Goal: Task Accomplishment & Management: Complete application form

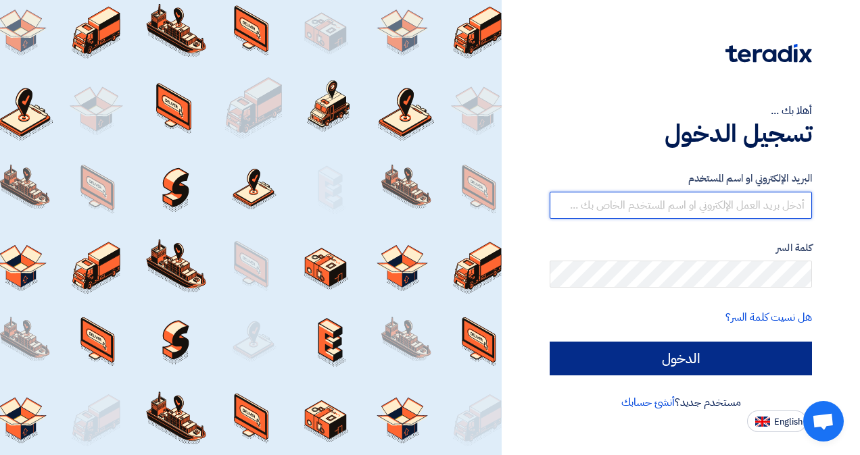
type input "[EMAIL_ADDRESS][DOMAIN_NAME]"
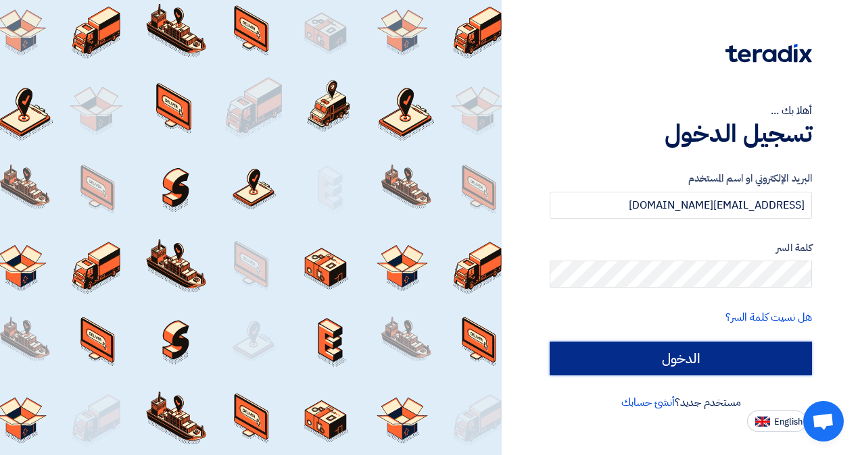
click at [618, 355] on input "الدخول" at bounding box center [680, 359] width 262 height 34
type input "Sign in"
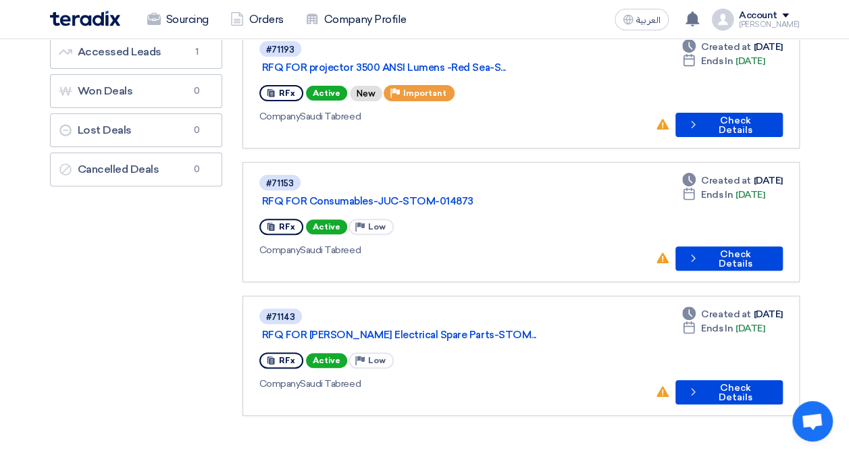
scroll to position [68, 0]
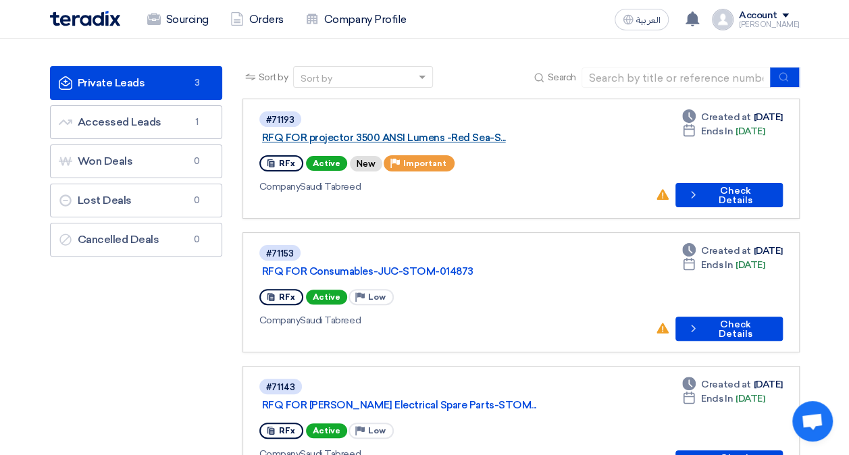
click at [454, 132] on link "RFQ FOR projector 3500 ANSI Lumens -Red Sea-S..." at bounding box center [431, 138] width 338 height 12
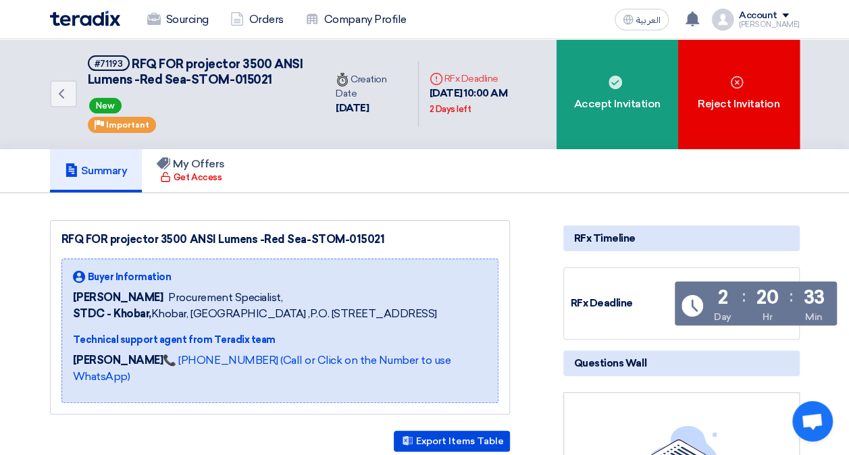
click at [176, 248] on div "RFQ FOR projector 3500 ANSI Lumens -Red Sea-STOM-015021" at bounding box center [279, 240] width 437 height 16
drag, startPoint x: 254, startPoint y: 255, endPoint x: 107, endPoint y: 257, distance: 146.7
click at [107, 248] on div "RFQ FOR projector 3500 ANSI Lumens -Red Sea-STOM-015021" at bounding box center [279, 240] width 437 height 16
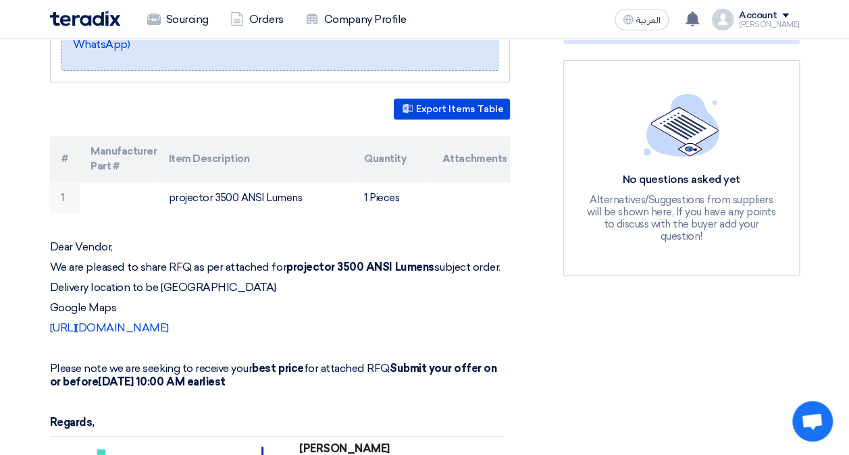
scroll to position [338, 0]
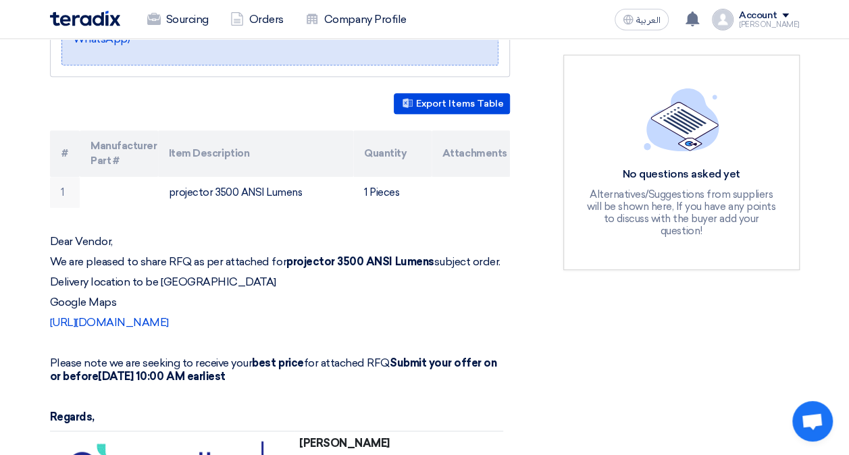
click at [378, 268] on strong "projector 3500 ANSI Lumens" at bounding box center [361, 261] width 148 height 13
click at [372, 288] on div "Dear Vendor, We are pleased to share RFQ as per attached for projector 3500 ANS…" at bounding box center [280, 399] width 460 height 328
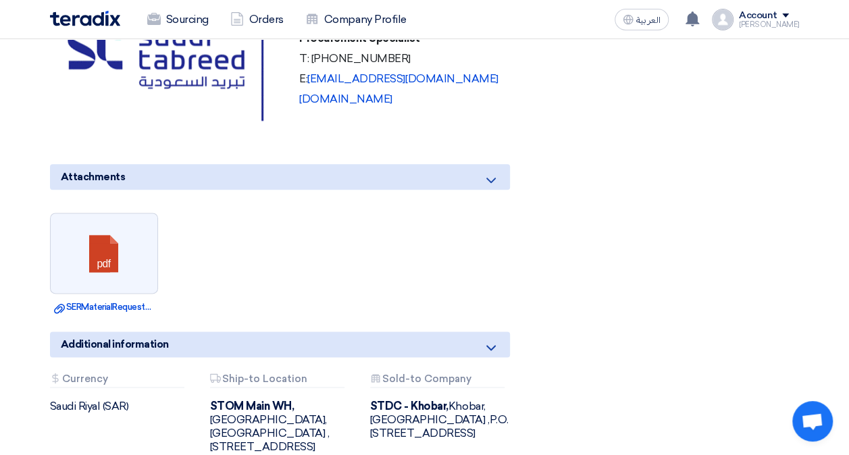
scroll to position [878, 0]
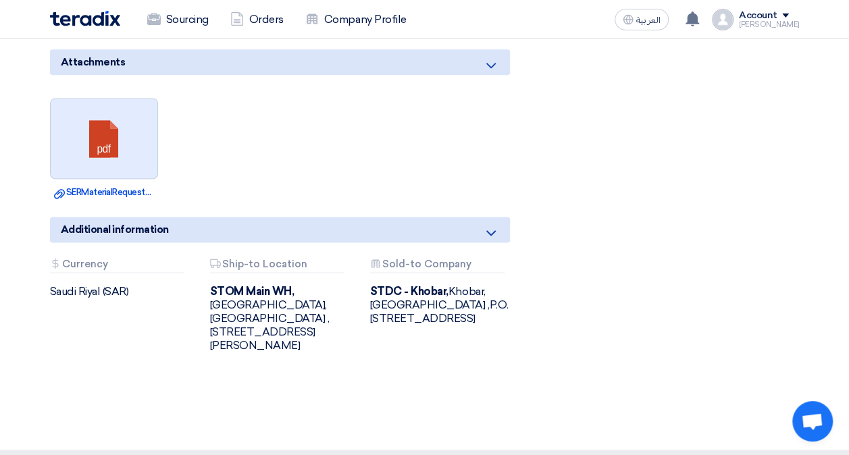
click at [128, 162] on link at bounding box center [105, 139] width 108 height 81
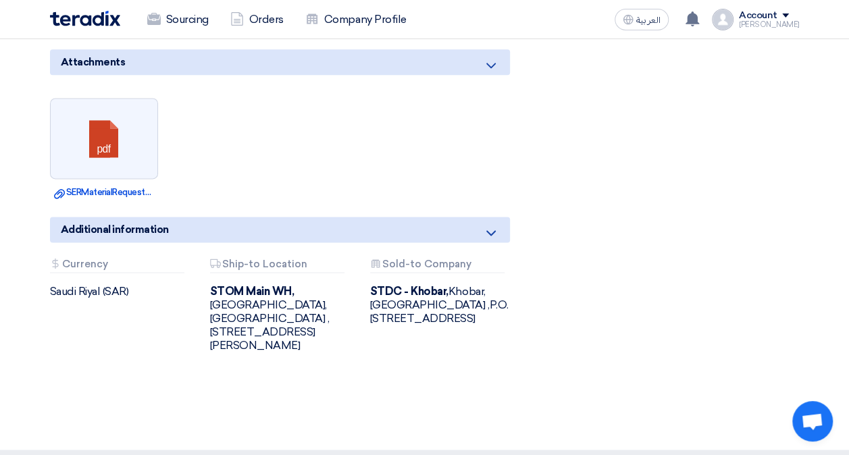
click at [441, 153] on ul "pdf Download file SERMaterialRequestReportAPSC_.pdf" at bounding box center [280, 148] width 460 height 115
click at [66, 22] on img at bounding box center [85, 19] width 70 height 16
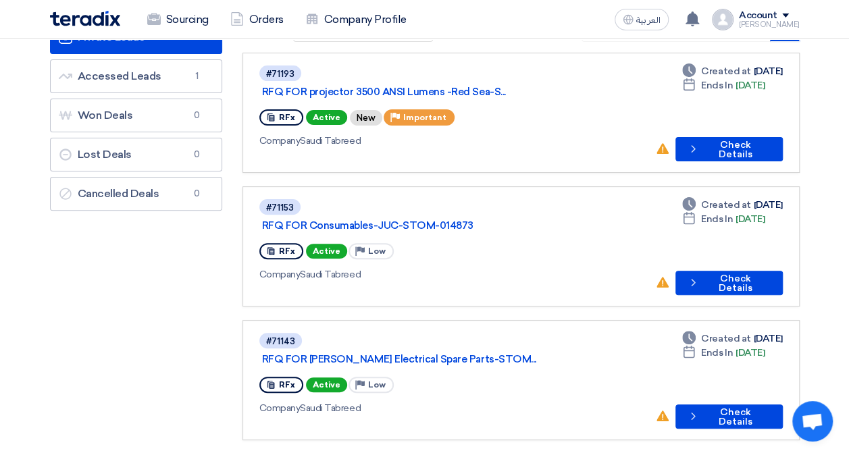
scroll to position [135, 0]
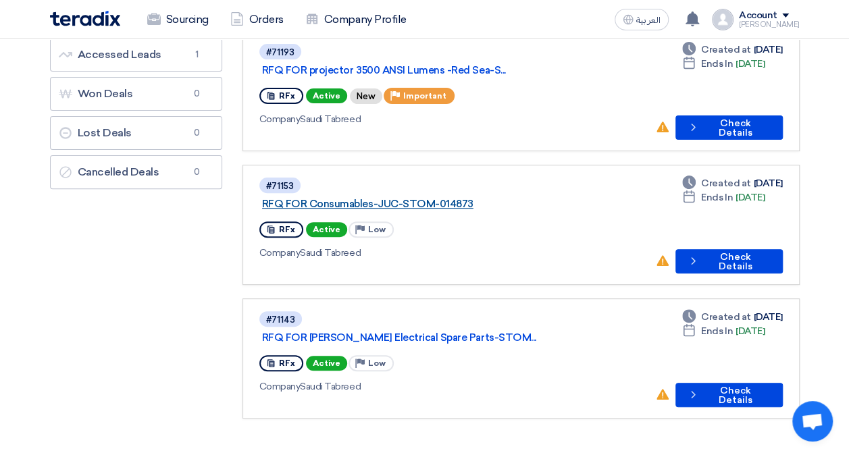
click at [437, 198] on link "RFQ FOR Consumables-JUC-STOM-014873" at bounding box center [431, 204] width 338 height 12
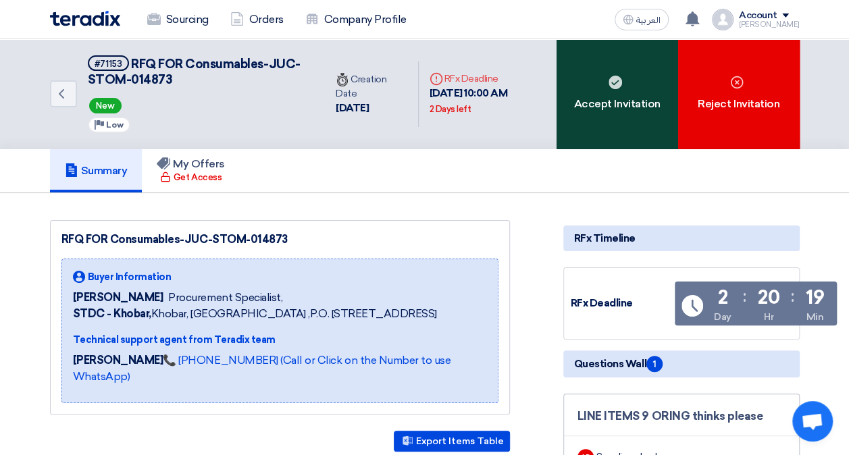
click at [614, 107] on div "Accept Invitation" at bounding box center [618, 94] width 122 height 110
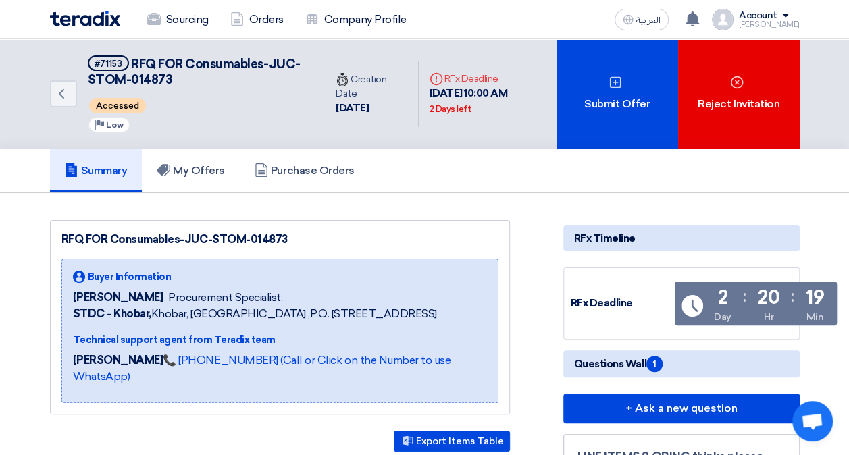
click at [100, 18] on img at bounding box center [85, 19] width 70 height 16
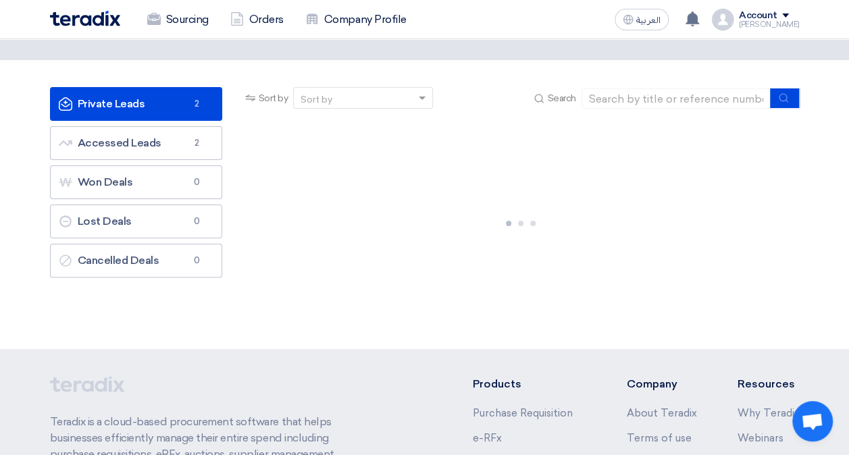
scroll to position [68, 0]
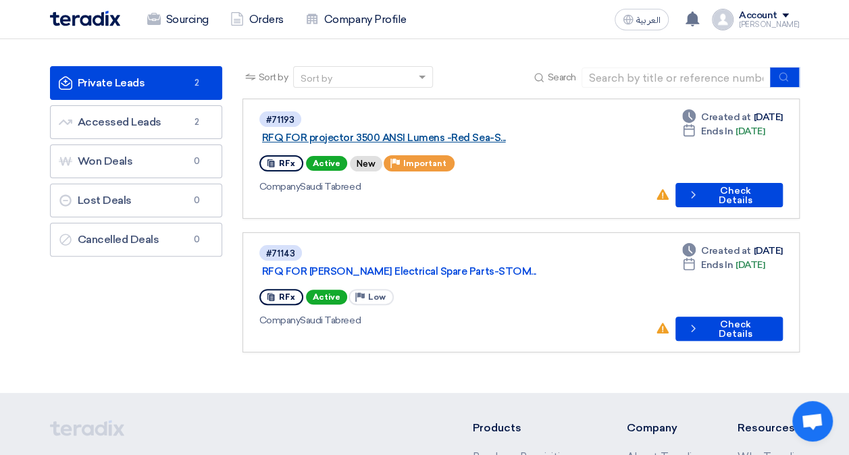
click at [461, 132] on link "RFQ FOR projector 3500 ANSI Lumens -Red Sea-S..." at bounding box center [431, 138] width 338 height 12
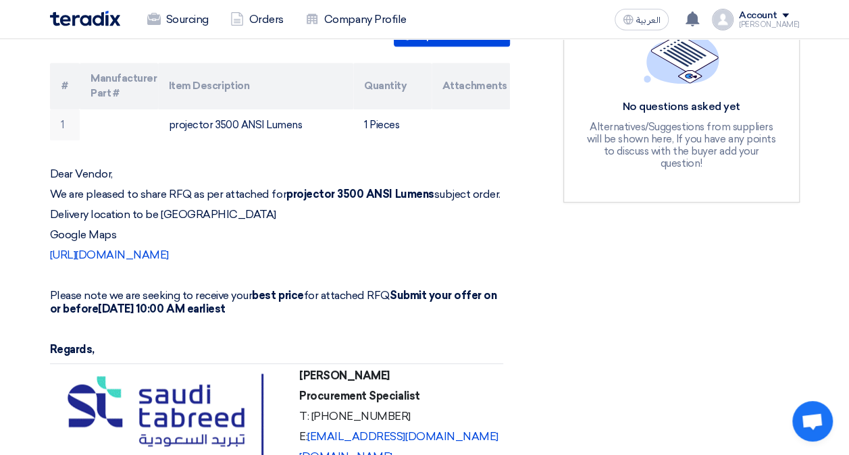
scroll to position [338, 0]
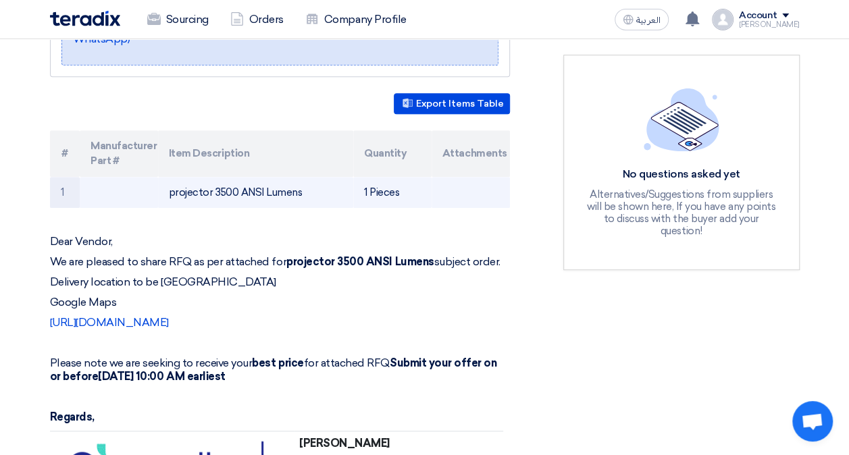
click at [242, 204] on td "projector 3500 ANSI Lumens" at bounding box center [255, 193] width 195 height 32
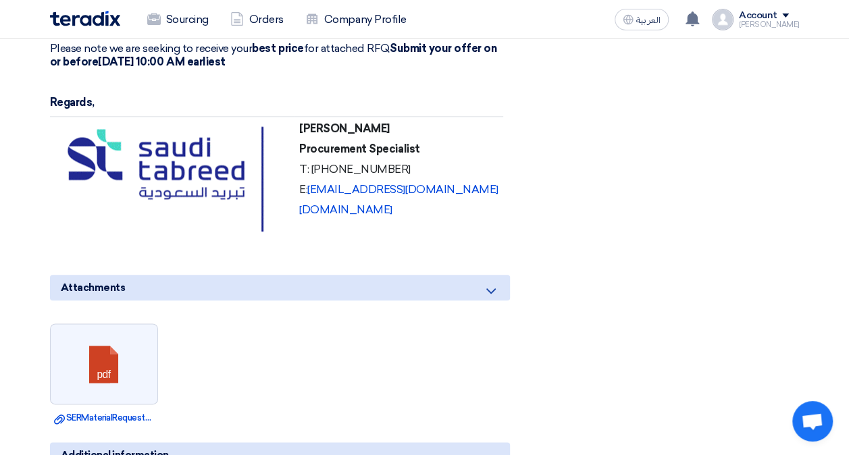
scroll to position [743, 0]
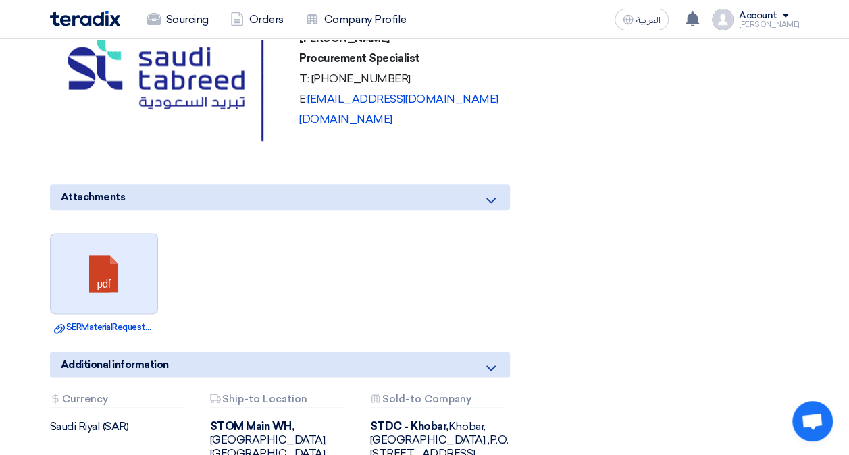
click at [134, 291] on link at bounding box center [105, 274] width 108 height 81
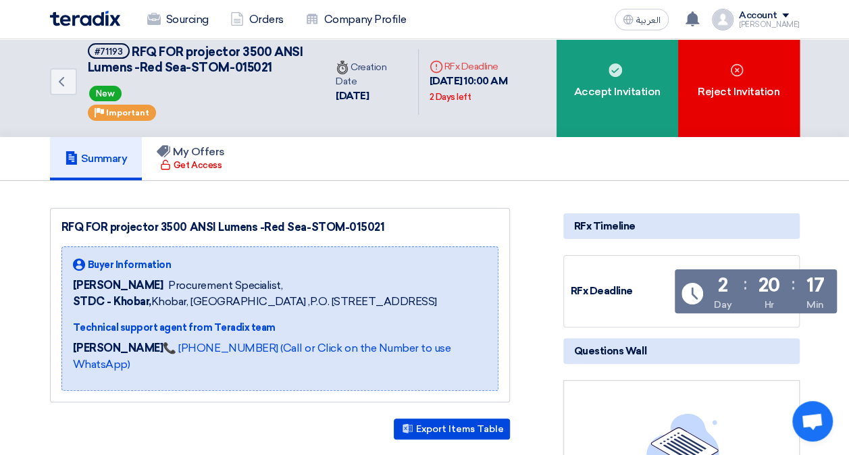
scroll to position [0, 0]
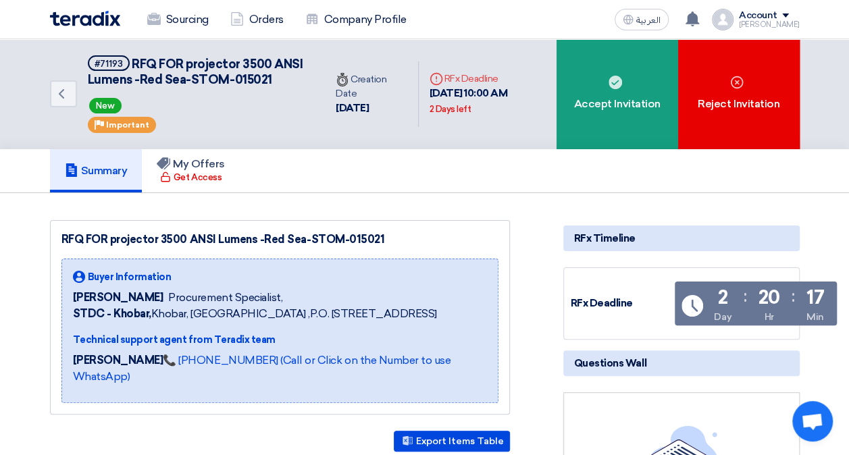
click at [87, 20] on img at bounding box center [85, 19] width 70 height 16
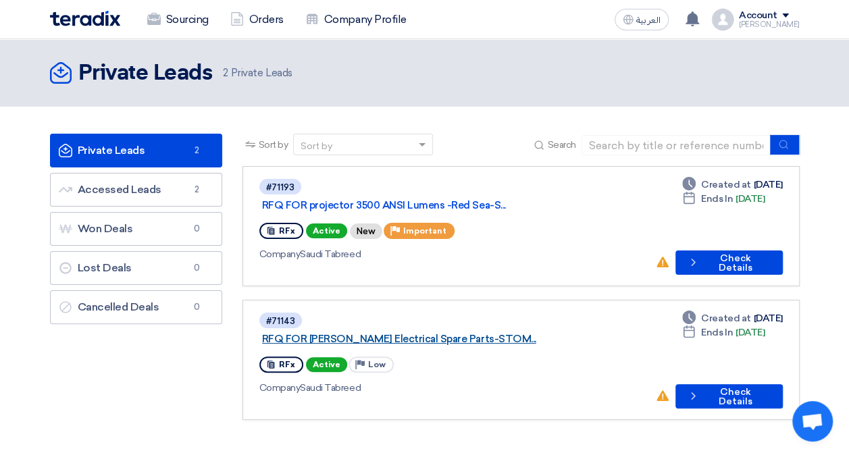
click at [439, 333] on link "RFQ FOR [PERSON_NAME] Electrical Spare Parts-STOM..." at bounding box center [431, 339] width 338 height 12
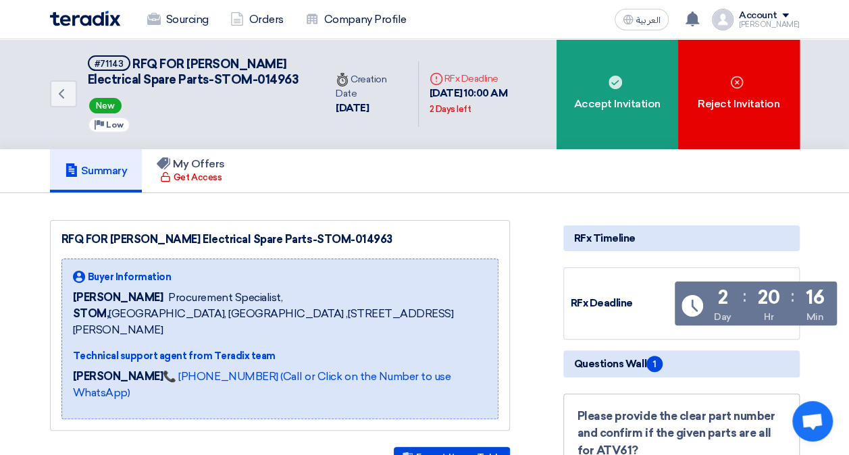
click at [91, 19] on img at bounding box center [85, 19] width 70 height 16
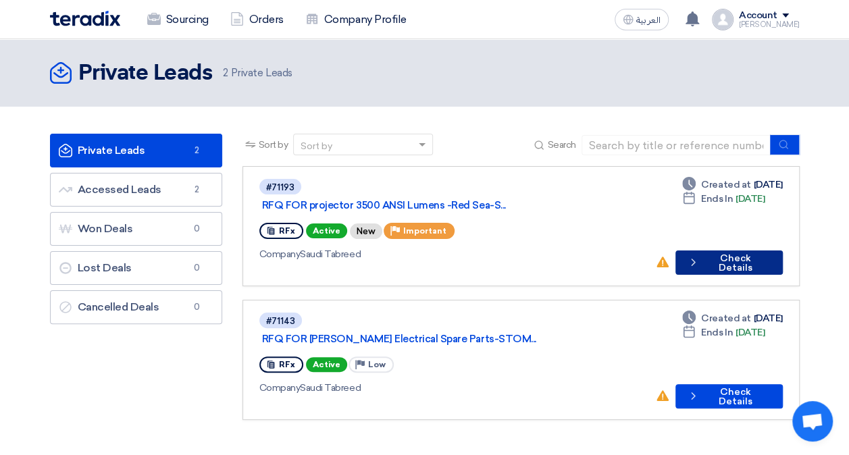
click at [717, 251] on button "Check details Check Details" at bounding box center [729, 263] width 107 height 24
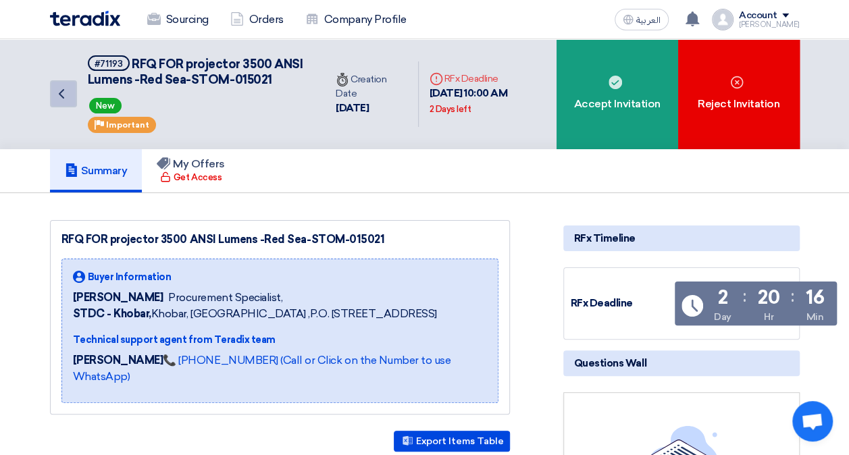
click at [73, 92] on link "Back" at bounding box center [63, 93] width 27 height 27
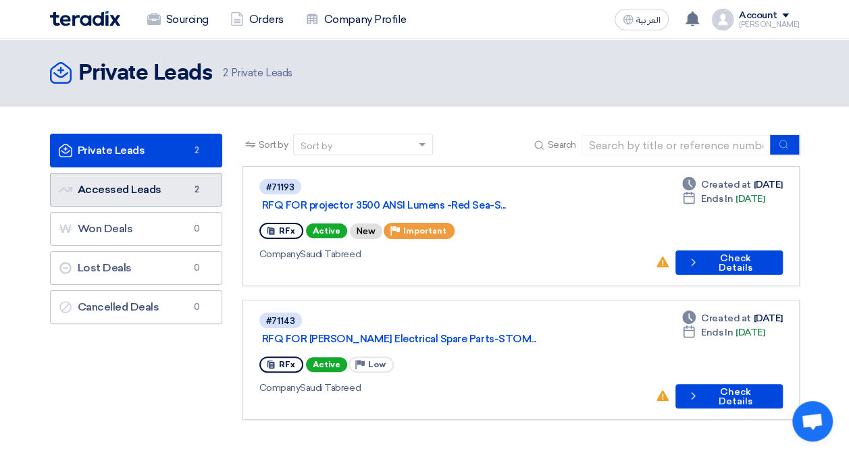
click at [119, 180] on link "Accessed Leads Accessed Leads 2" at bounding box center [136, 190] width 172 height 34
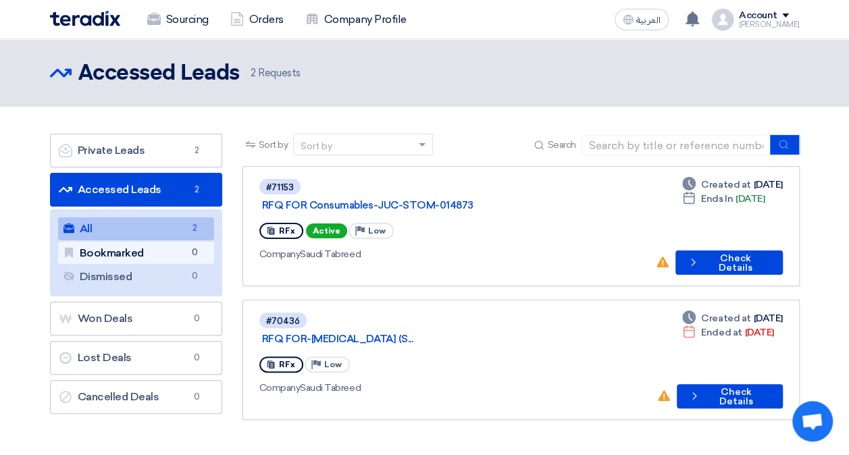
click at [147, 261] on link "Bookmarked Bookmarked 0" at bounding box center [136, 253] width 156 height 23
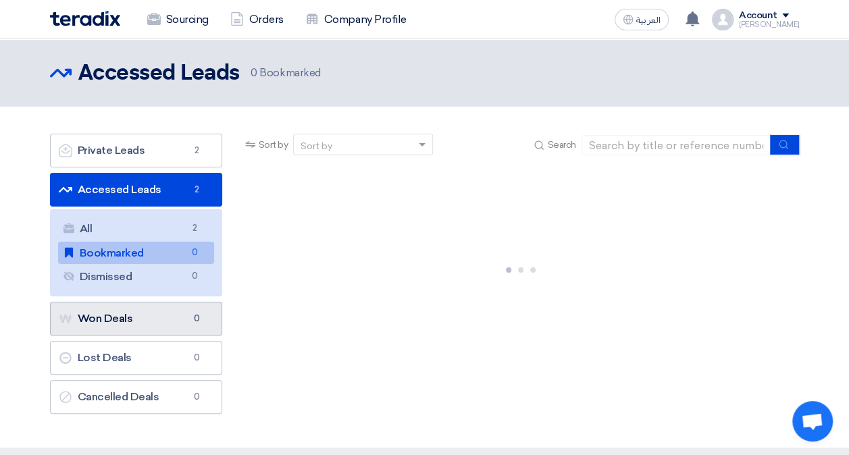
click at [142, 316] on link "Won Deals Won Deals 0" at bounding box center [136, 319] width 172 height 34
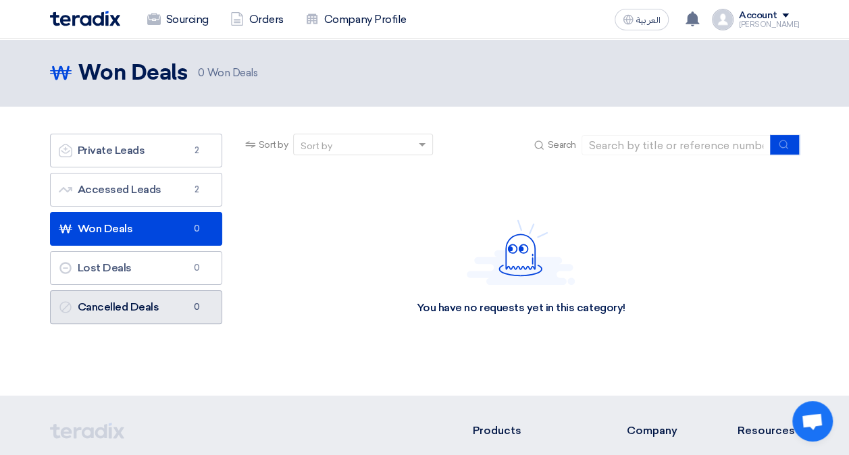
scroll to position [68, 0]
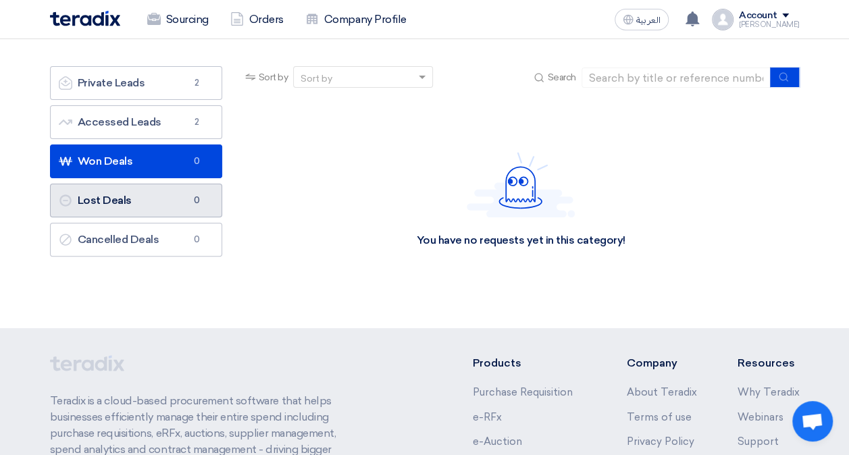
click at [128, 198] on link "Lost Deals Lost Deals 0" at bounding box center [136, 201] width 172 height 34
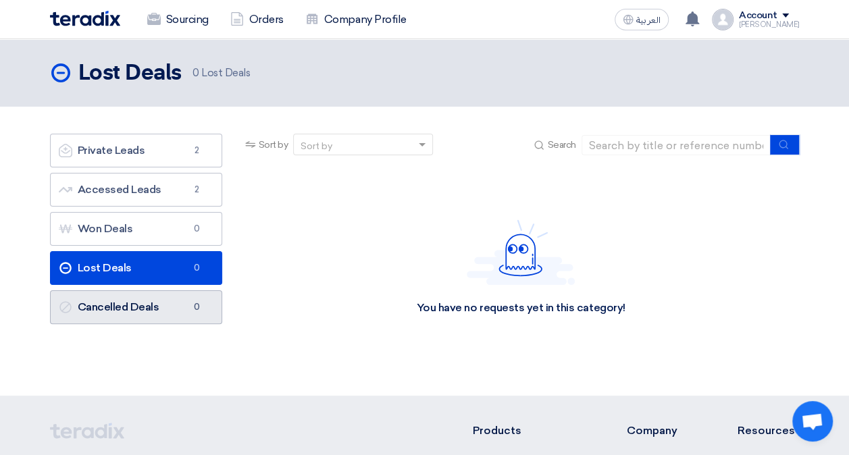
click at [128, 307] on link "Cancelled Deals Cancelled Deals 0" at bounding box center [136, 308] width 172 height 34
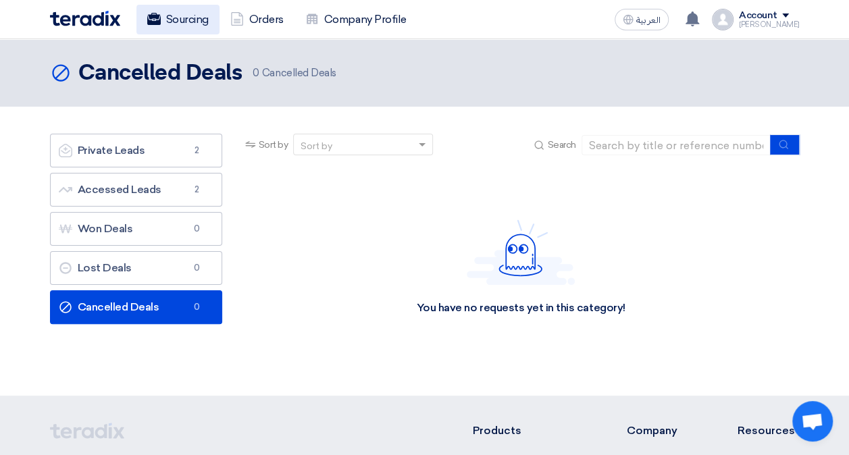
click at [180, 32] on link "Sourcing" at bounding box center [178, 20] width 83 height 30
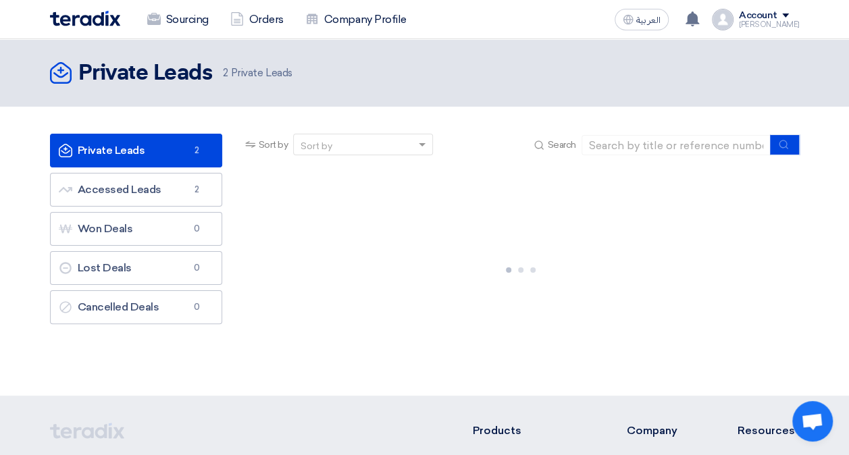
click at [793, 17] on div "Account" at bounding box center [769, 15] width 61 height 11
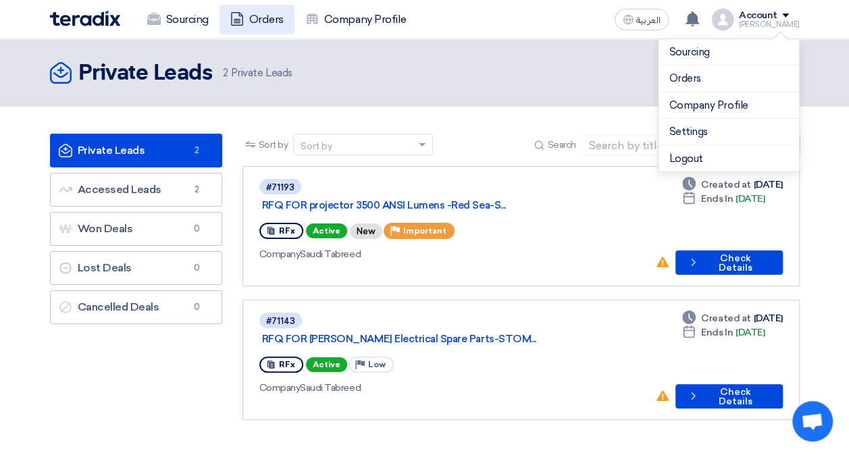
click at [238, 29] on link "Orders" at bounding box center [257, 20] width 75 height 30
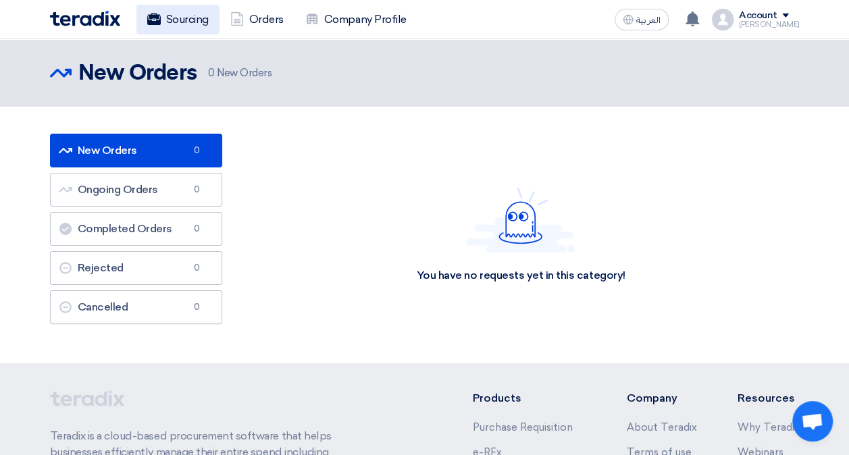
click at [176, 8] on link "Sourcing" at bounding box center [178, 20] width 83 height 30
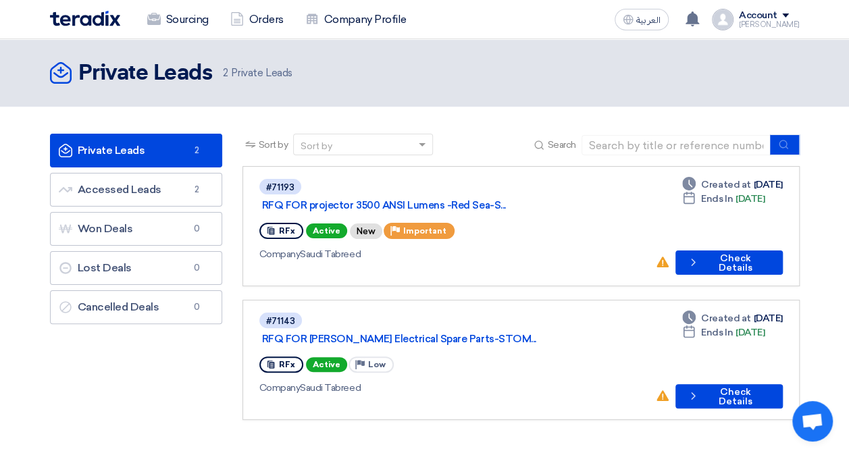
click at [387, 151] on div "Sort by" at bounding box center [355, 145] width 122 height 17
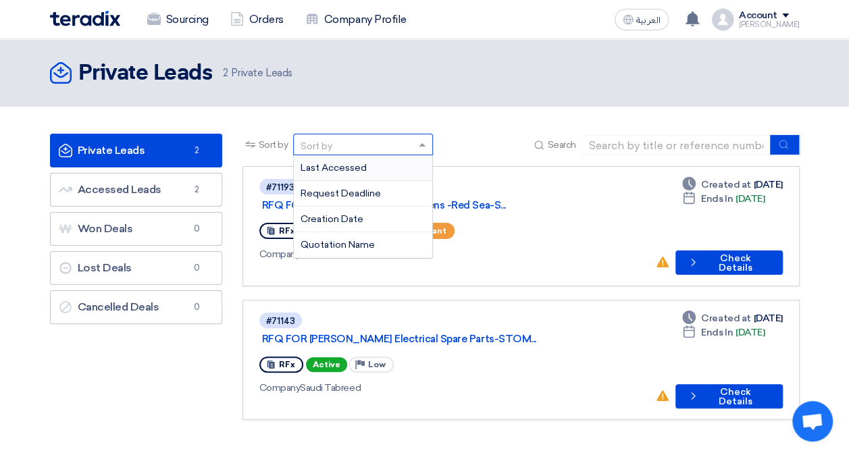
drag, startPoint x: 453, startPoint y: 92, endPoint x: 624, endPoint y: 50, distance: 176.0
click at [455, 91] on header "Private Leads Private Leads 2 Private Leads" at bounding box center [424, 73] width 849 height 68
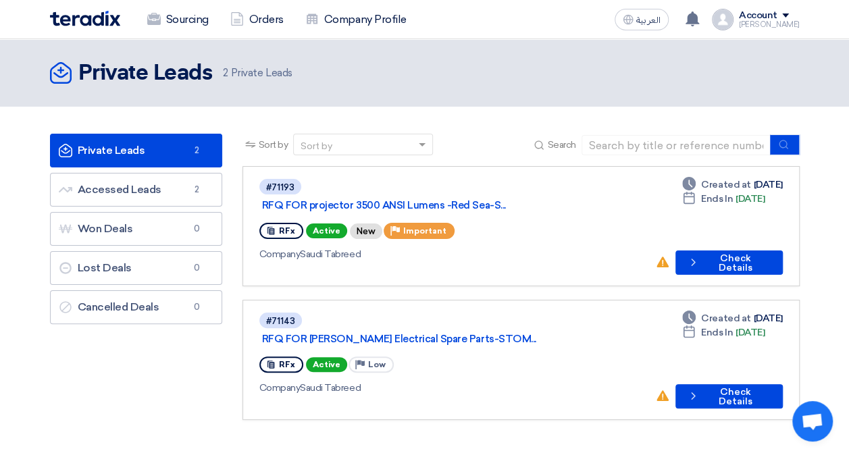
click at [788, 16] on div "Account" at bounding box center [769, 15] width 61 height 11
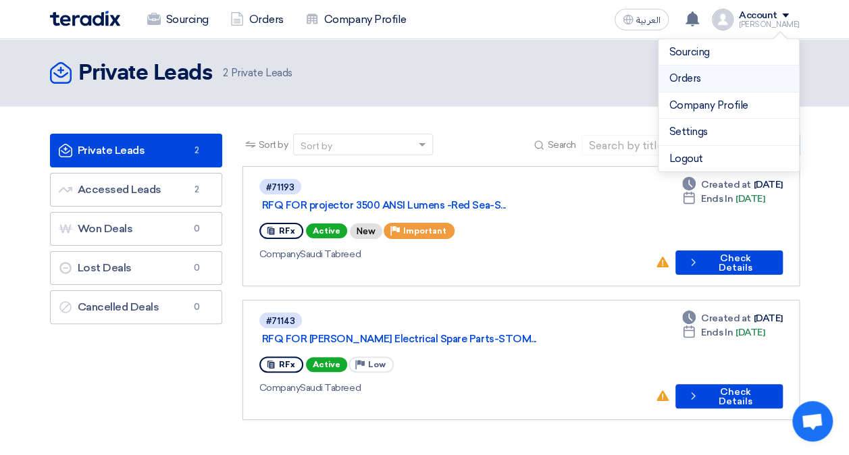
click at [704, 80] on link "Orders" at bounding box center [729, 79] width 119 height 16
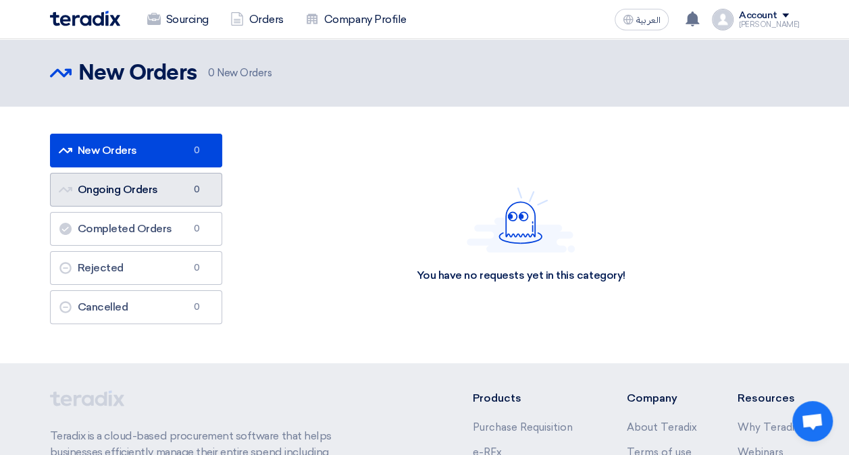
click at [191, 193] on span "0" at bounding box center [197, 190] width 16 height 14
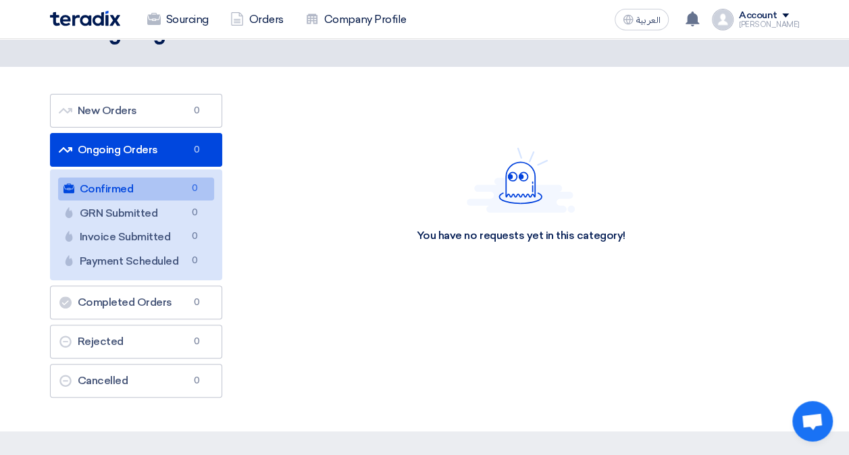
scroll to position [68, 0]
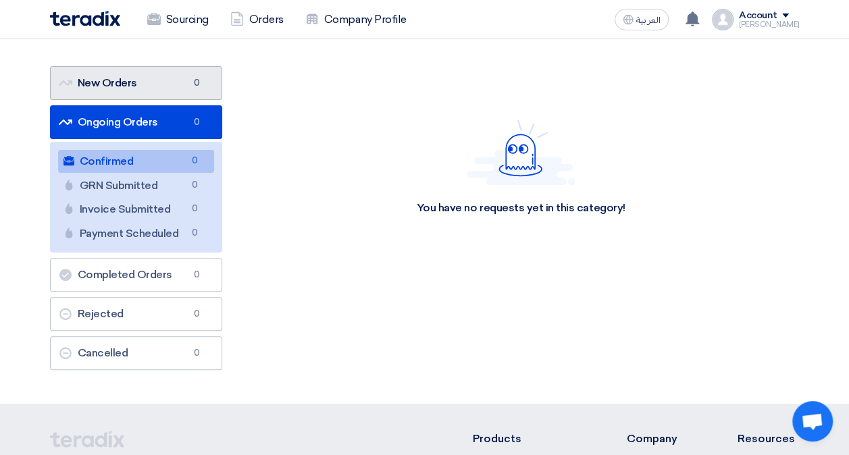
click at [165, 82] on link "New Orders New Orders 0" at bounding box center [136, 83] width 172 height 34
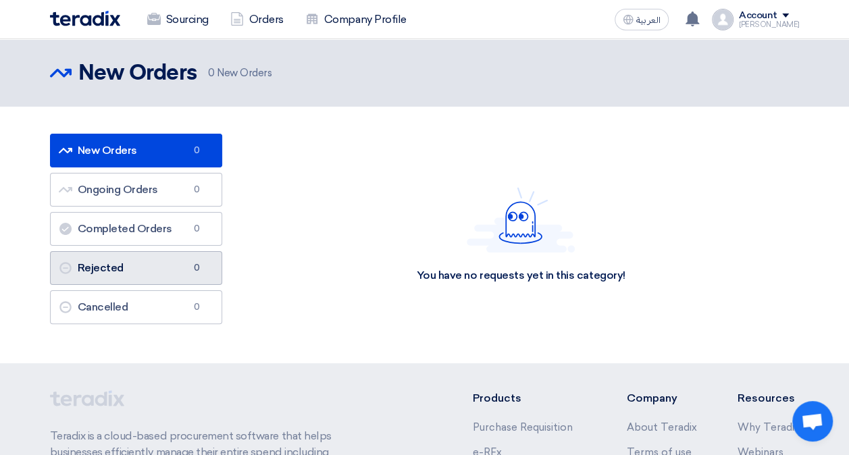
click at [148, 276] on link "Rejected Rejected 0" at bounding box center [136, 268] width 172 height 34
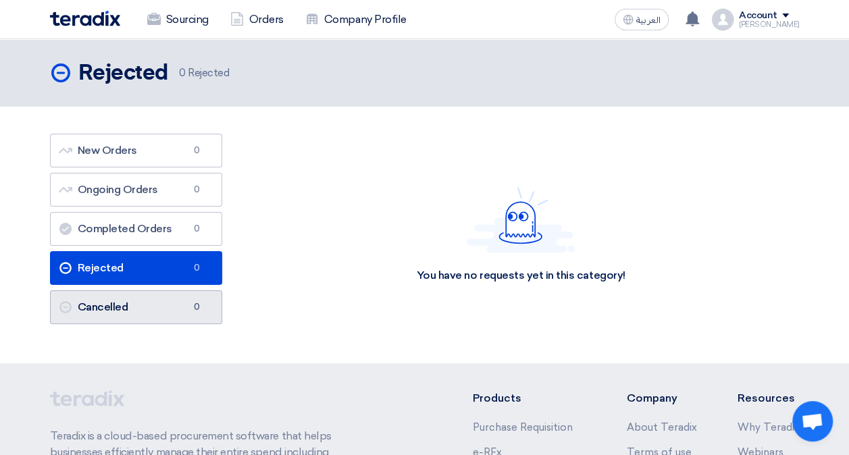
click at [147, 297] on link "Cancelled Cancelled 0" at bounding box center [136, 308] width 172 height 34
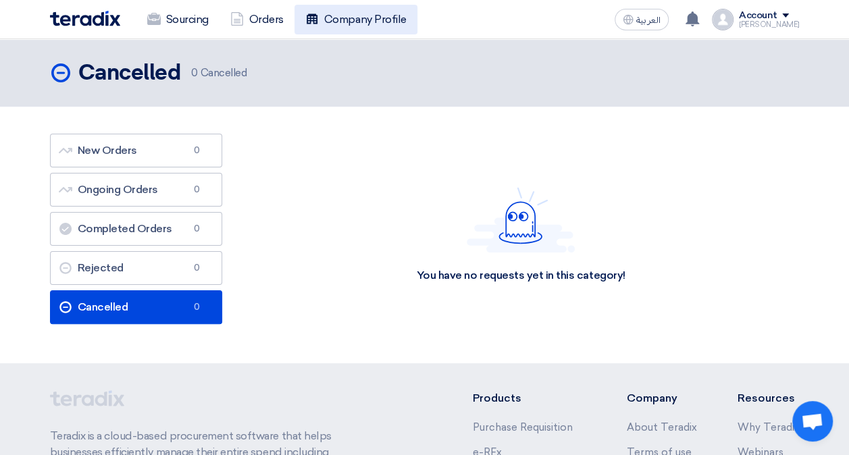
click at [316, 15] on use at bounding box center [312, 19] width 11 height 10
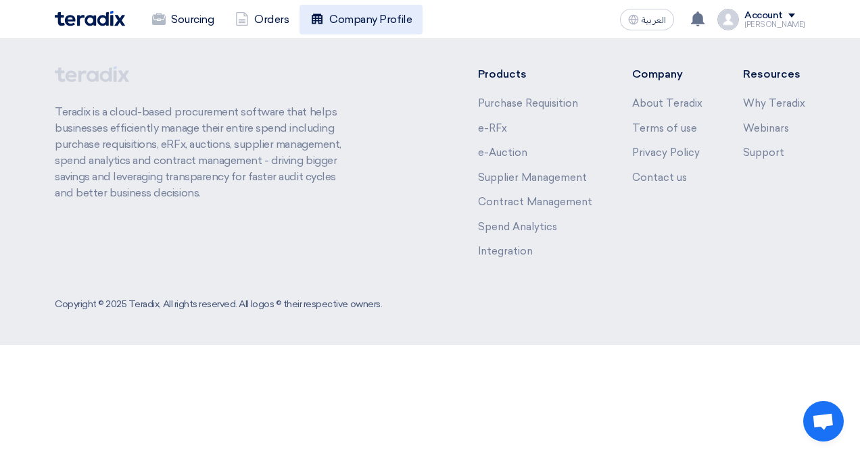
click at [348, 14] on link "Company Profile" at bounding box center [360, 20] width 123 height 30
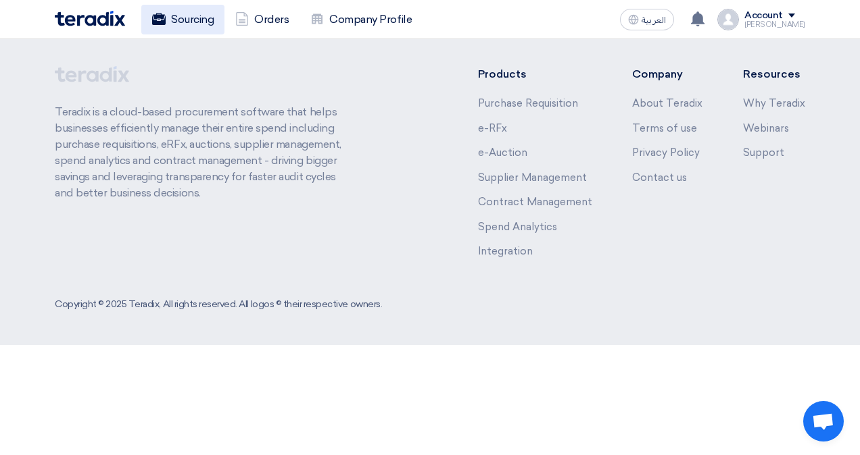
click at [202, 23] on link "Sourcing" at bounding box center [182, 20] width 83 height 30
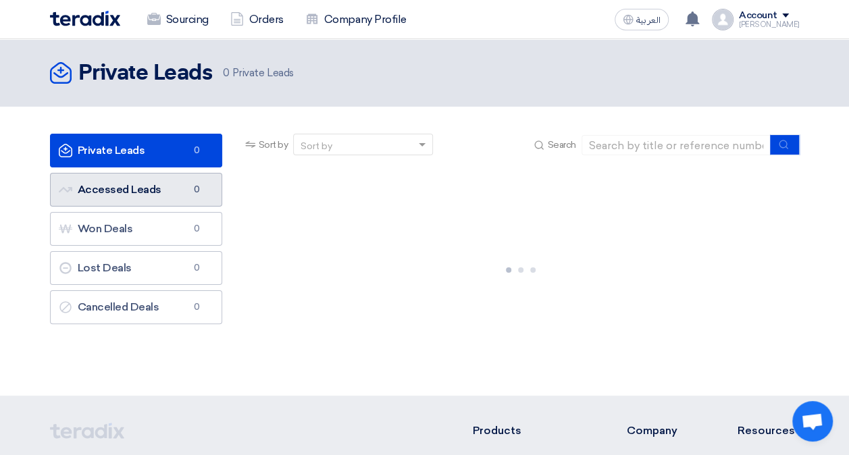
click at [141, 188] on link "Accessed Leads Accessed Leads 0" at bounding box center [136, 190] width 172 height 34
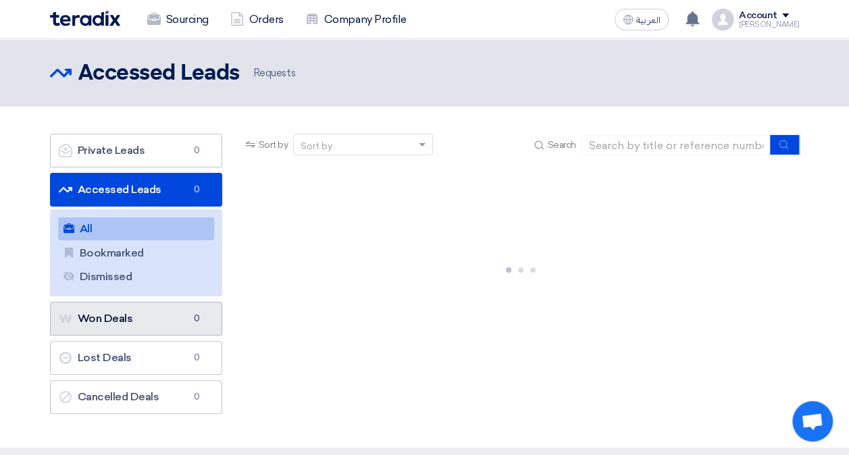
click at [141, 316] on link "Won Deals Won Deals 0" at bounding box center [136, 319] width 172 height 34
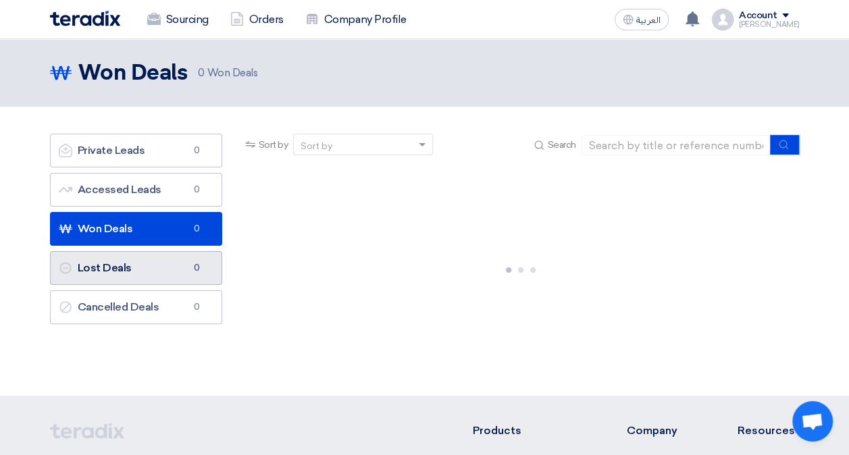
click at [132, 271] on link "Lost Deals Lost Deals 0" at bounding box center [136, 268] width 172 height 34
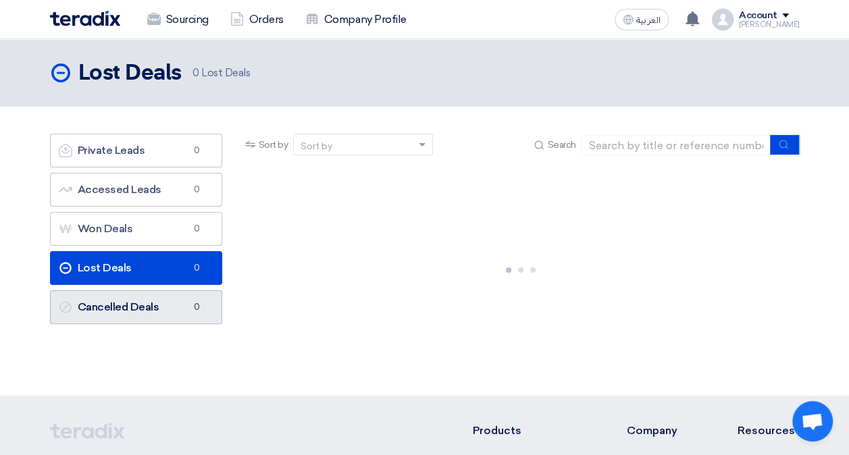
click at [130, 301] on link "Cancelled Deals Cancelled Deals 0" at bounding box center [136, 308] width 172 height 34
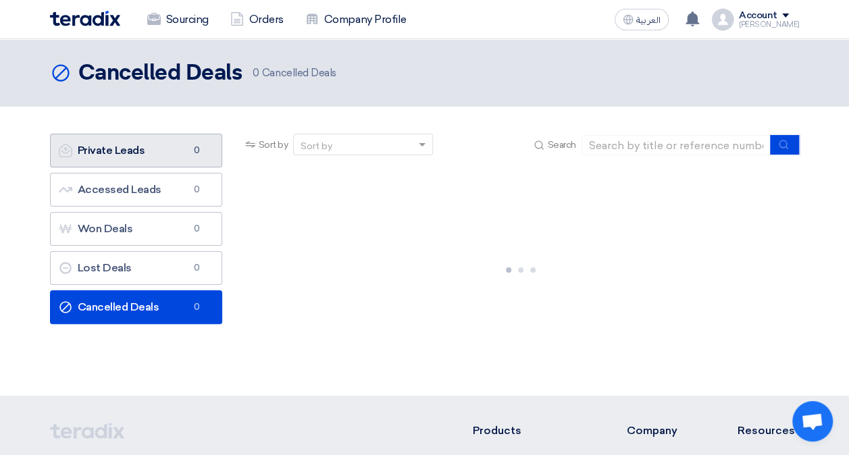
click at [164, 151] on link "Private Leads Private Leads 0" at bounding box center [136, 151] width 172 height 34
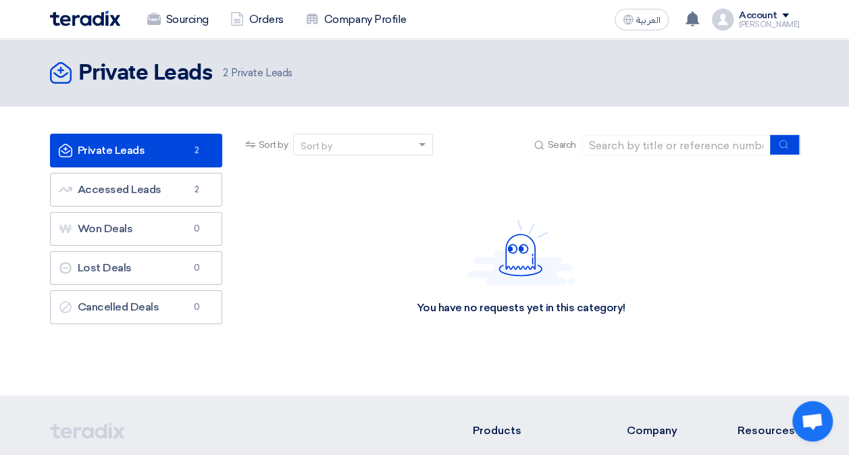
click at [789, 16] on span at bounding box center [786, 16] width 7 height 4
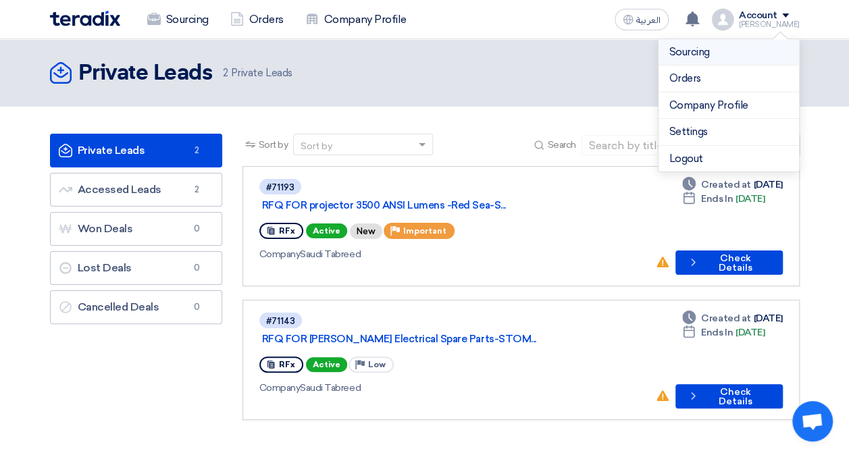
click at [718, 51] on link "Sourcing" at bounding box center [729, 53] width 119 height 16
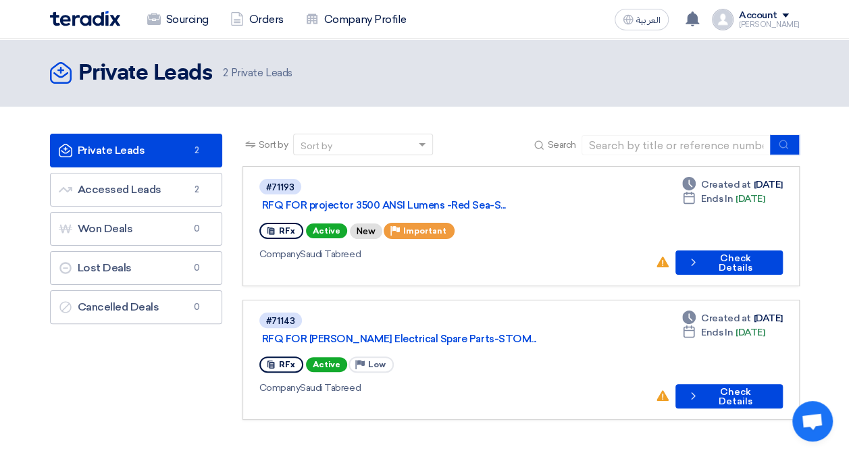
click at [789, 15] on div "Account" at bounding box center [769, 15] width 61 height 11
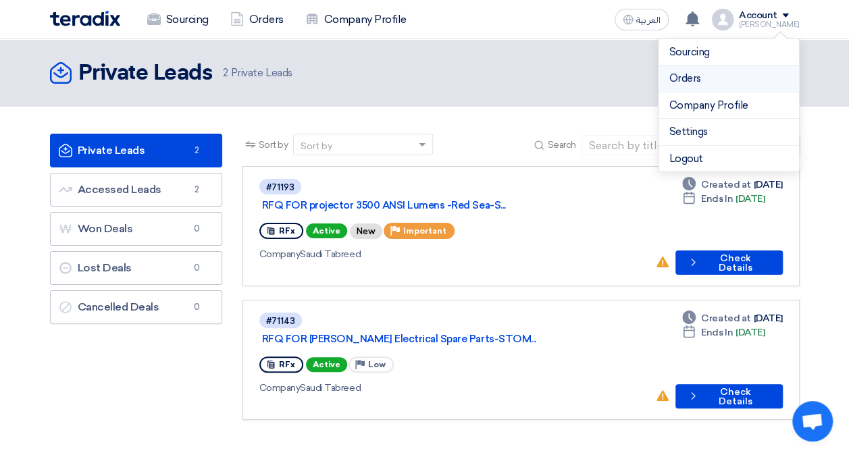
click at [707, 80] on link "Orders" at bounding box center [729, 79] width 119 height 16
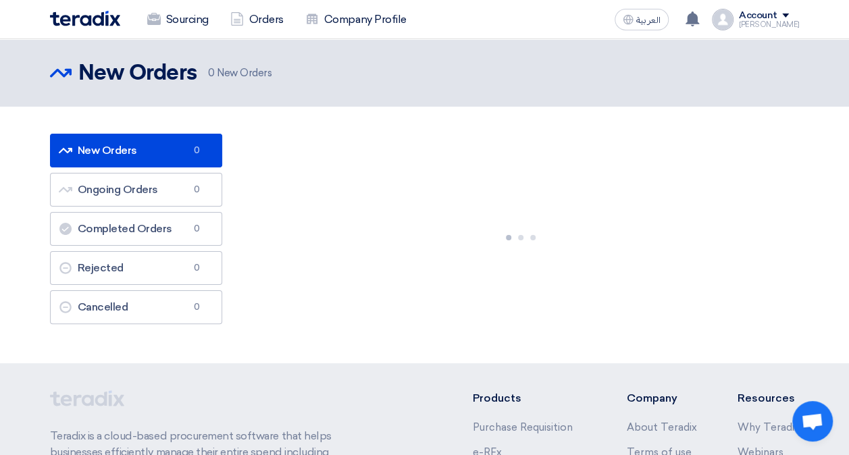
click at [770, 15] on div "Account" at bounding box center [758, 15] width 39 height 11
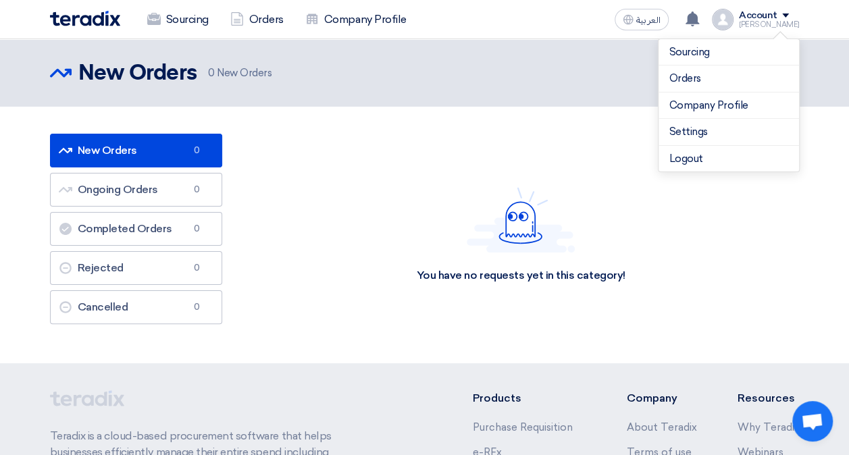
click at [439, 78] on div "New Orders New Orders 0 New Orders" at bounding box center [425, 72] width 750 height 27
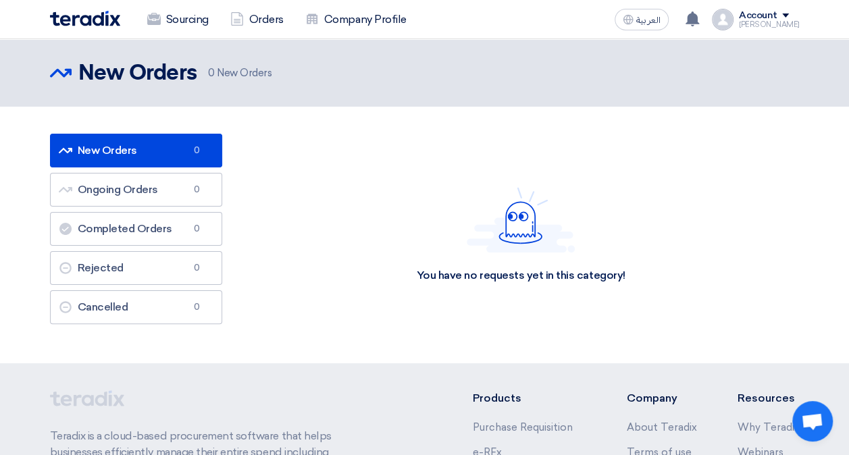
click at [76, 19] on img at bounding box center [85, 19] width 70 height 16
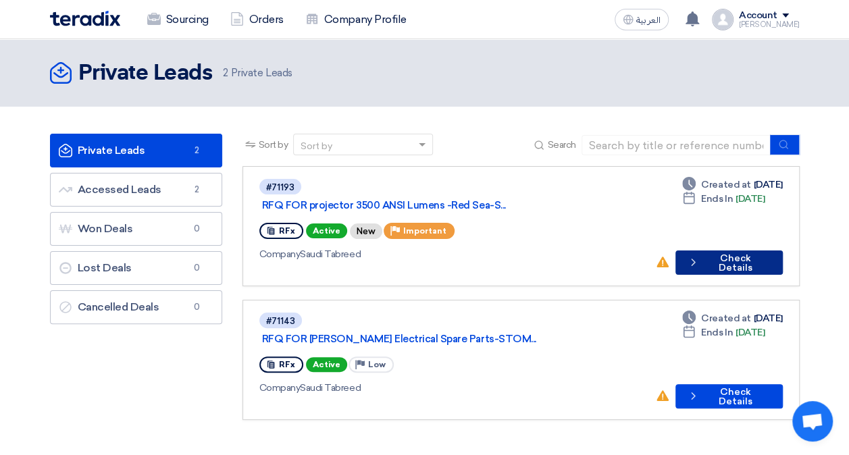
click at [742, 251] on button "Check details Check Details" at bounding box center [729, 263] width 107 height 24
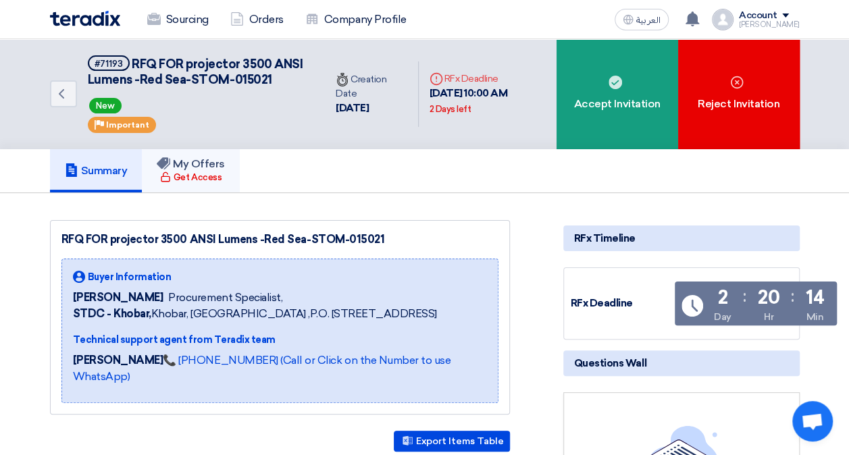
click at [199, 171] on h5 "My Offers" at bounding box center [191, 164] width 68 height 14
click at [187, 184] on div "Get Access" at bounding box center [190, 178] width 61 height 14
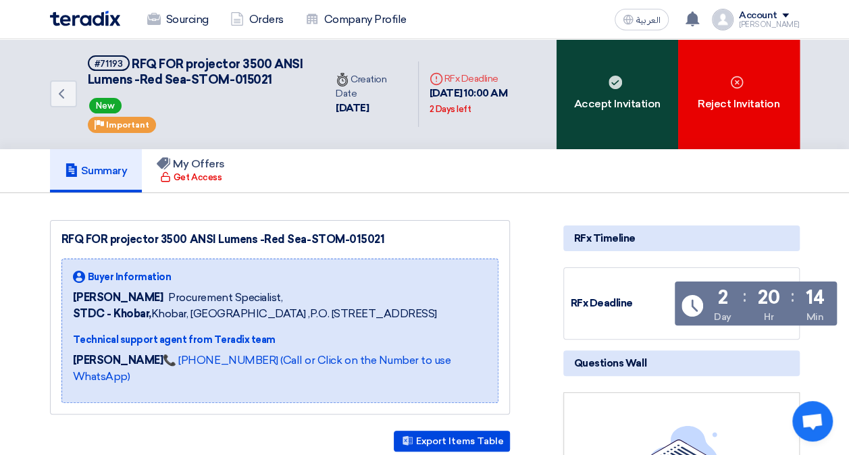
click at [650, 104] on div "Accept Invitation" at bounding box center [618, 94] width 122 height 110
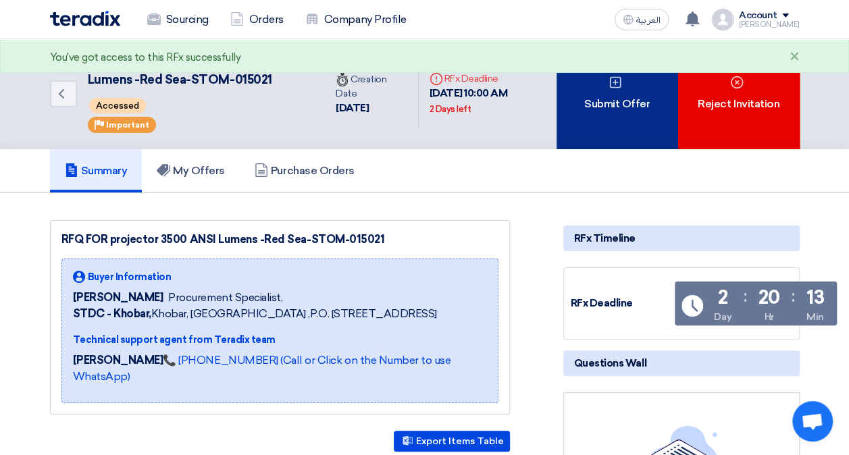
click at [623, 97] on div "Submit Offer" at bounding box center [618, 94] width 122 height 110
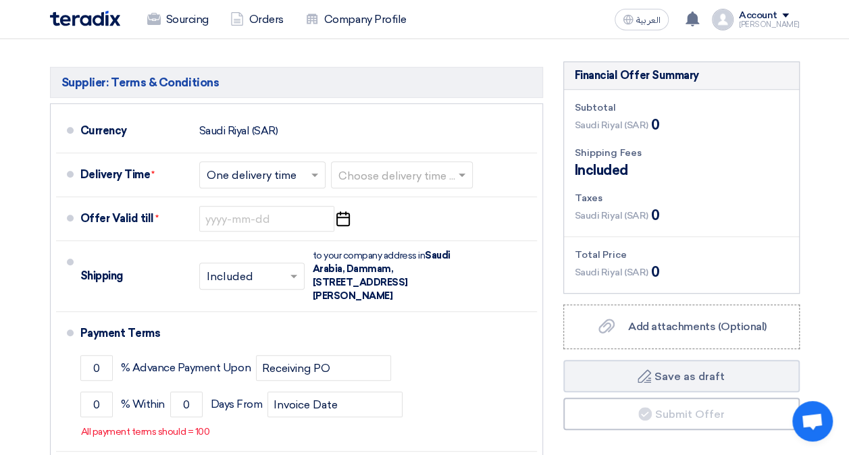
scroll to position [473, 0]
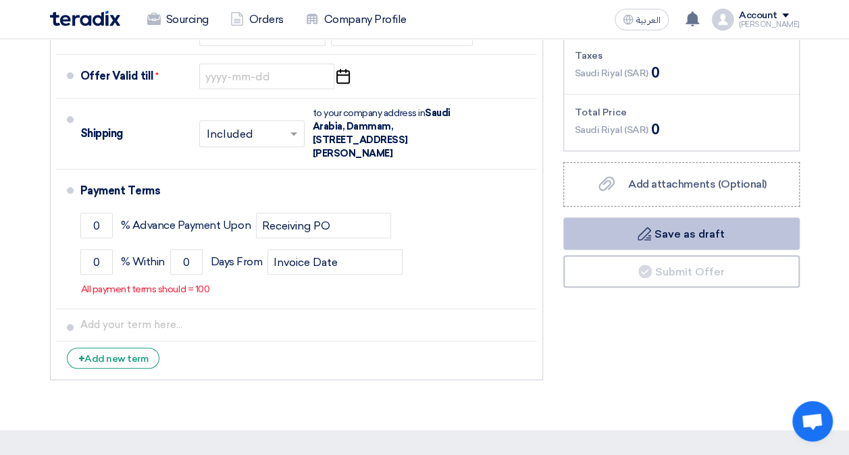
click at [676, 230] on button "Draft Save as draft" at bounding box center [682, 234] width 237 height 32
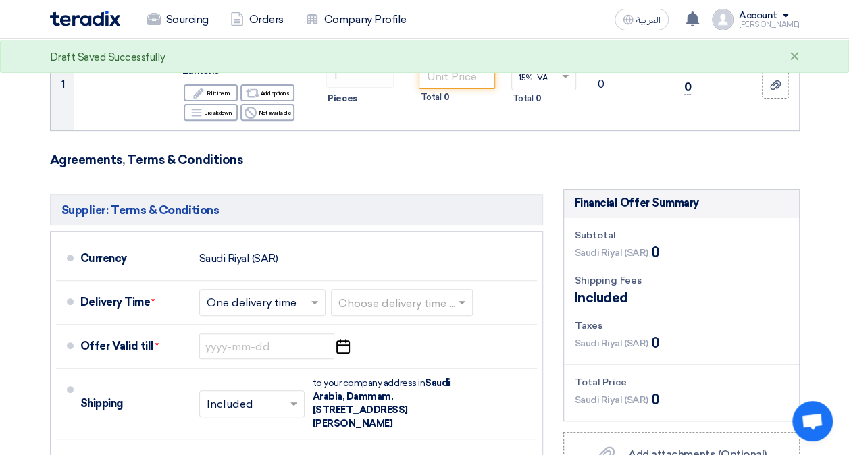
scroll to position [0, 0]
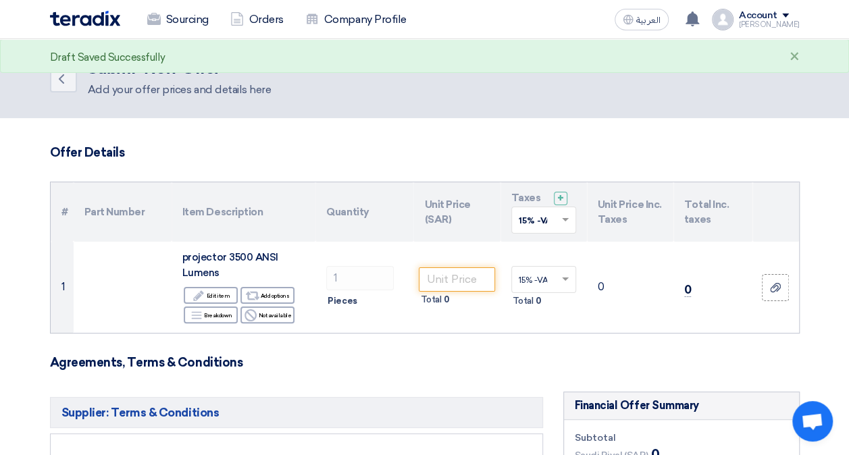
click at [88, 7] on div "Sourcing Orders Company Profile" at bounding box center [275, 20] width 450 height 30
click at [91, 18] on img at bounding box center [85, 19] width 70 height 16
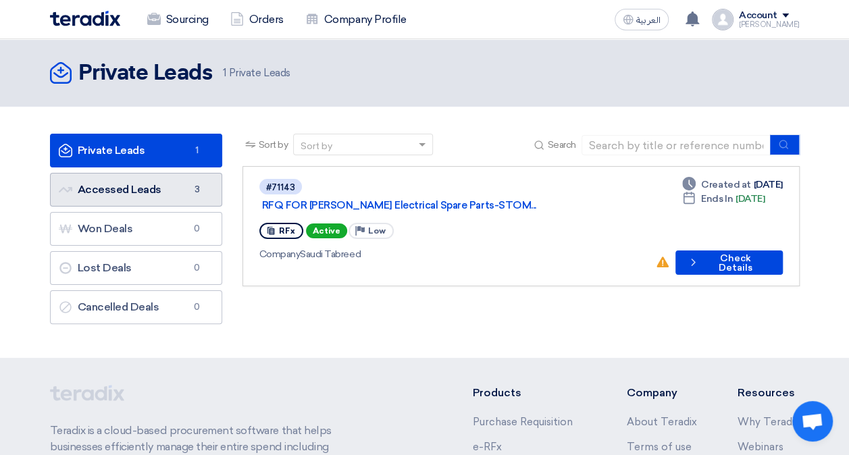
click at [149, 189] on link "Accessed Leads Accessed Leads 3" at bounding box center [136, 190] width 172 height 34
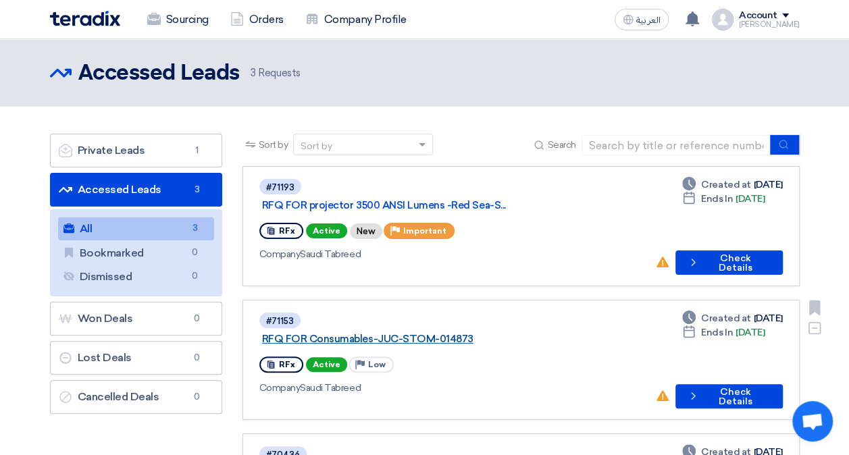
click at [432, 333] on link "RFQ FOR Consumables-JUC-STOM-014873" at bounding box center [431, 339] width 338 height 12
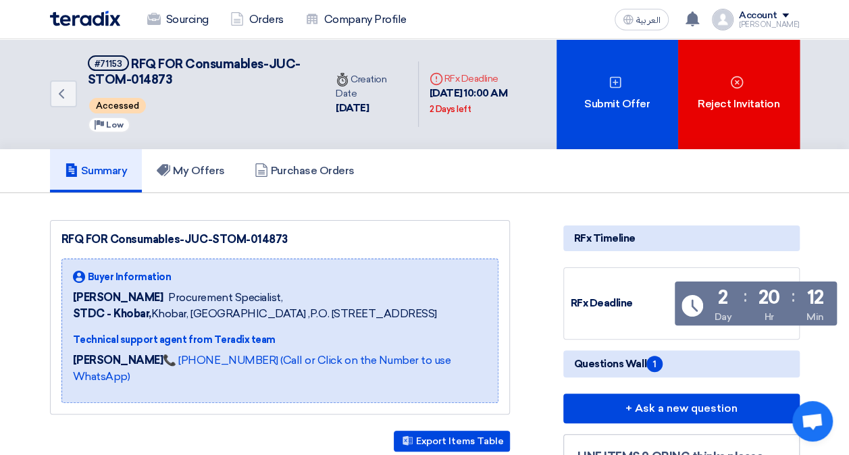
click at [92, 20] on img at bounding box center [85, 19] width 70 height 16
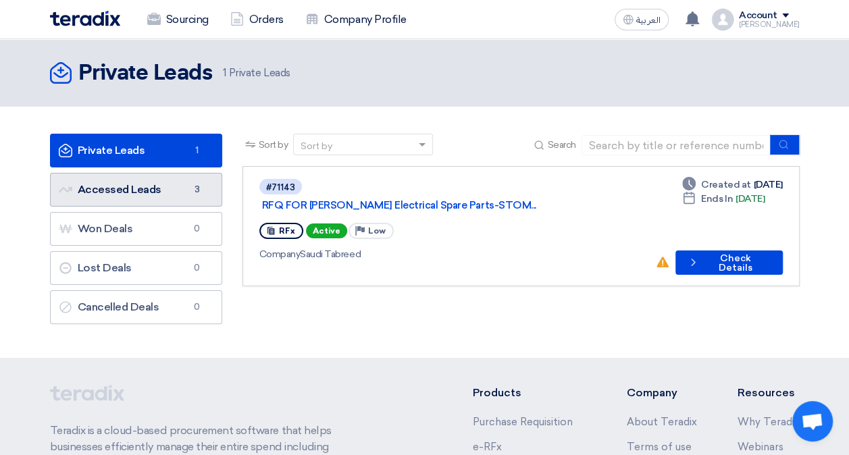
click at [162, 187] on link "Accessed Leads Accessed Leads 3" at bounding box center [136, 190] width 172 height 34
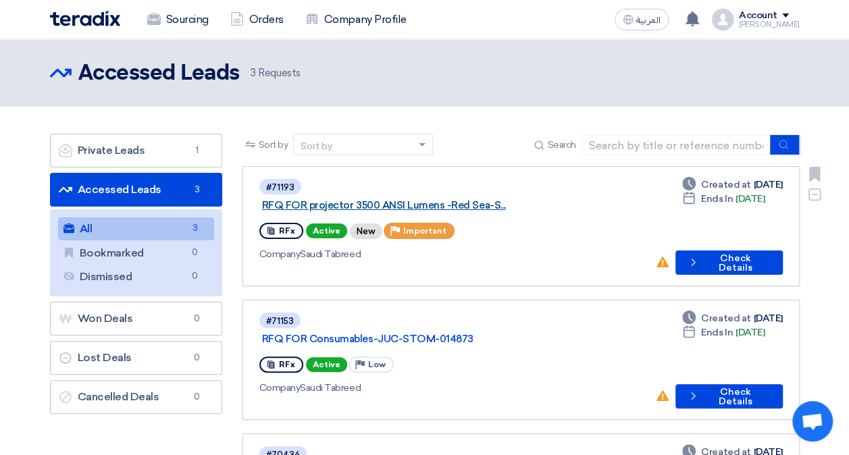
click at [501, 199] on link "RFQ FOR projector 3500 ANSI Lumens -Red Sea-S..." at bounding box center [431, 205] width 338 height 12
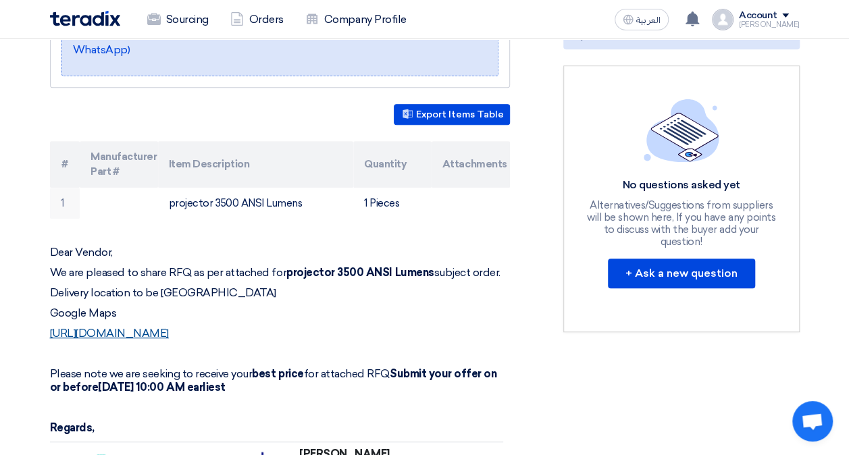
scroll to position [405, 0]
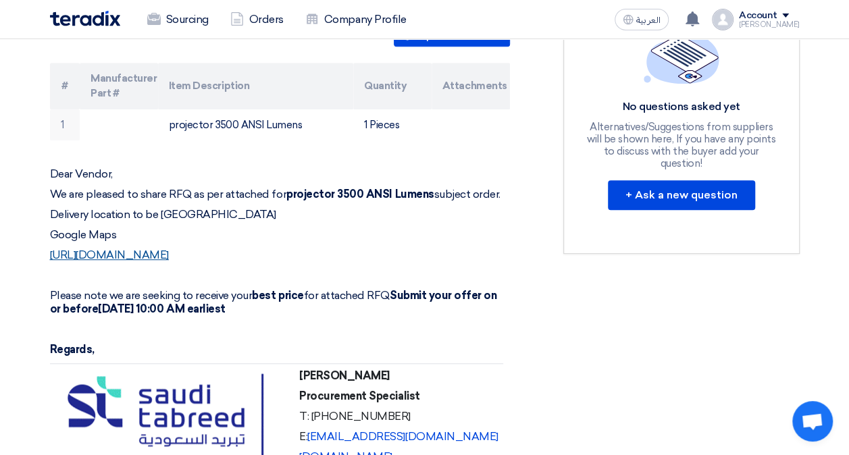
click at [169, 262] on link "[URL][DOMAIN_NAME]" at bounding box center [109, 255] width 119 height 13
